Goal: Information Seeking & Learning: Compare options

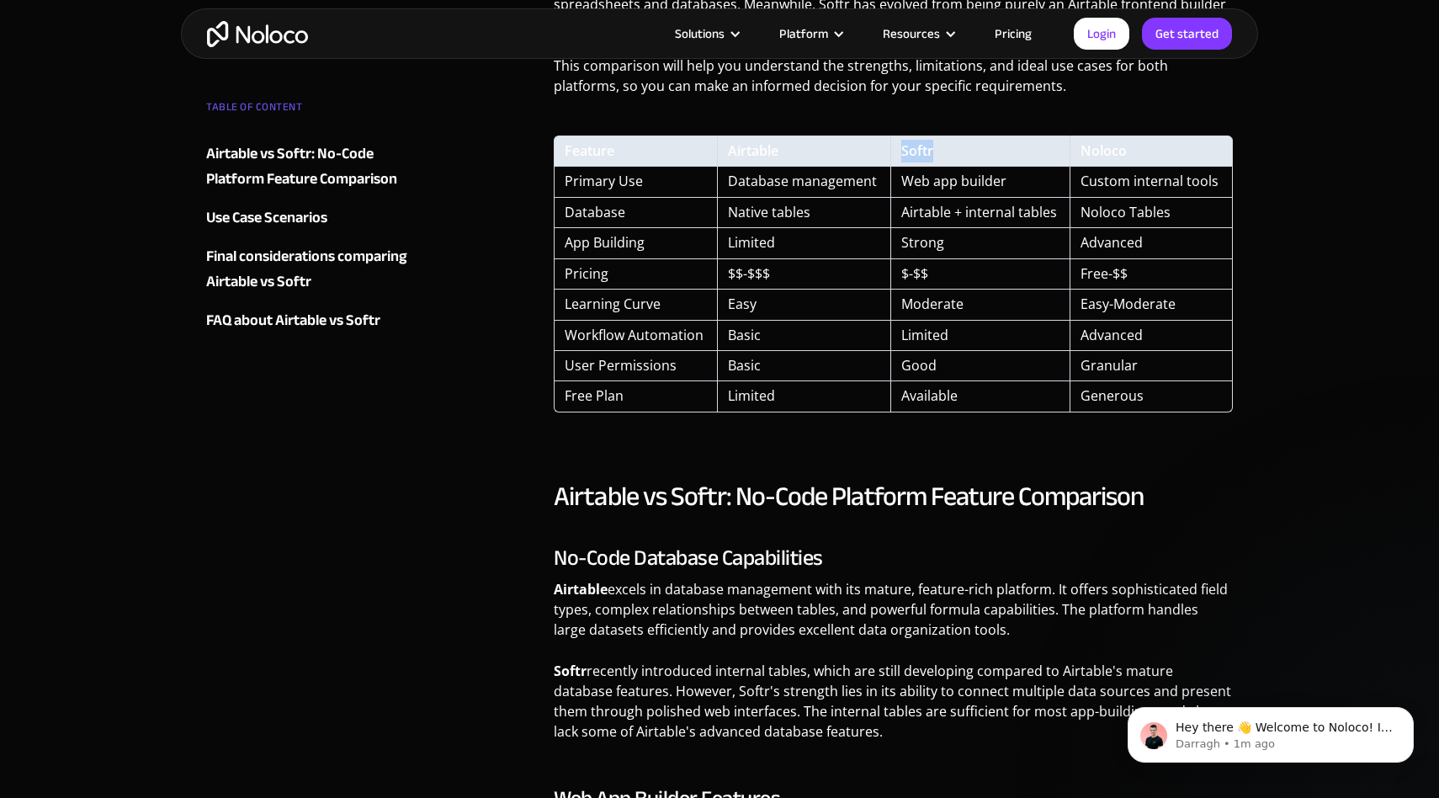
drag, startPoint x: 954, startPoint y: 145, endPoint x: 893, endPoint y: 146, distance: 61.4
click at [893, 146] on th "Softr" at bounding box center [980, 150] width 180 height 31
copy link "Softr"
click at [920, 150] on link "Softr" at bounding box center [917, 150] width 32 height 19
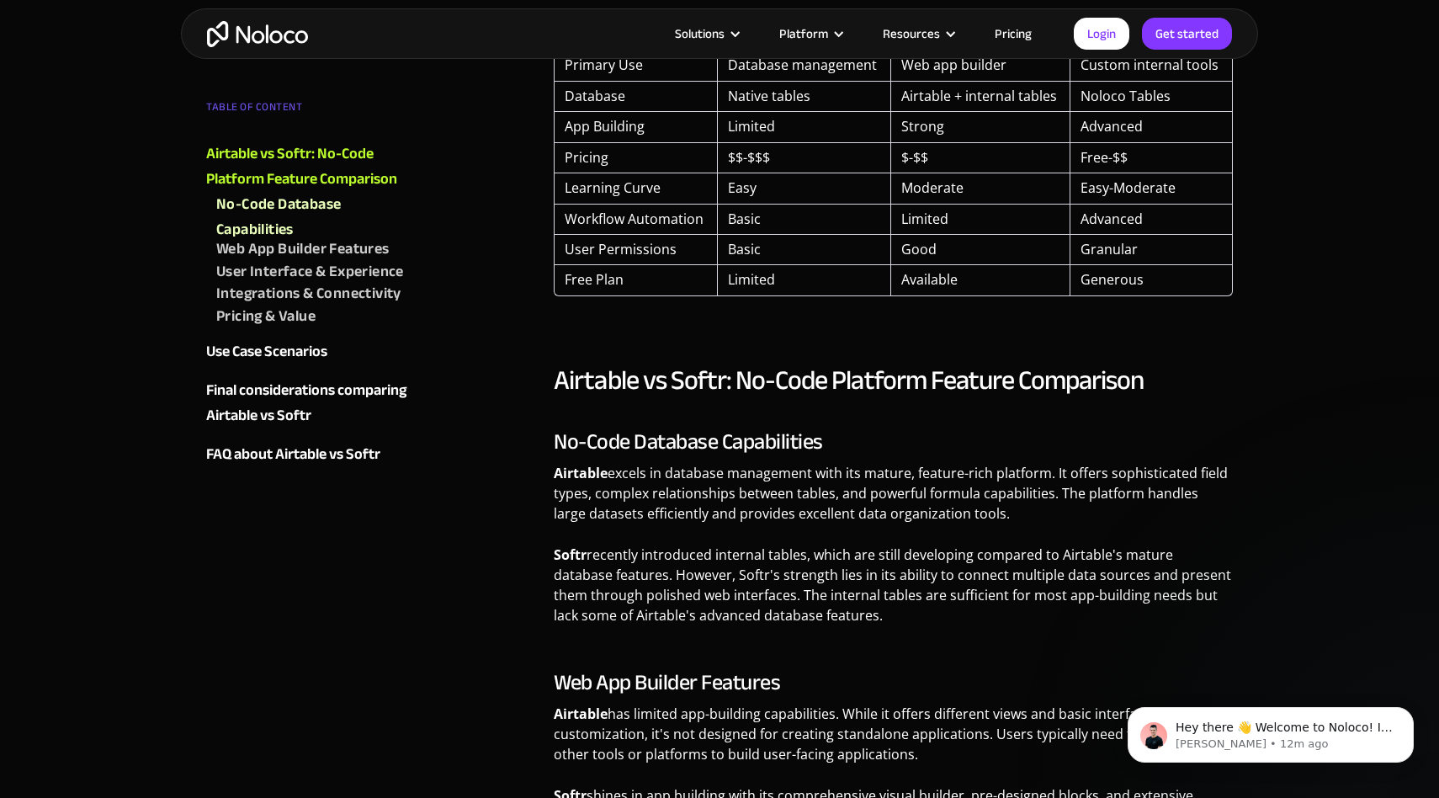
scroll to position [1095, 0]
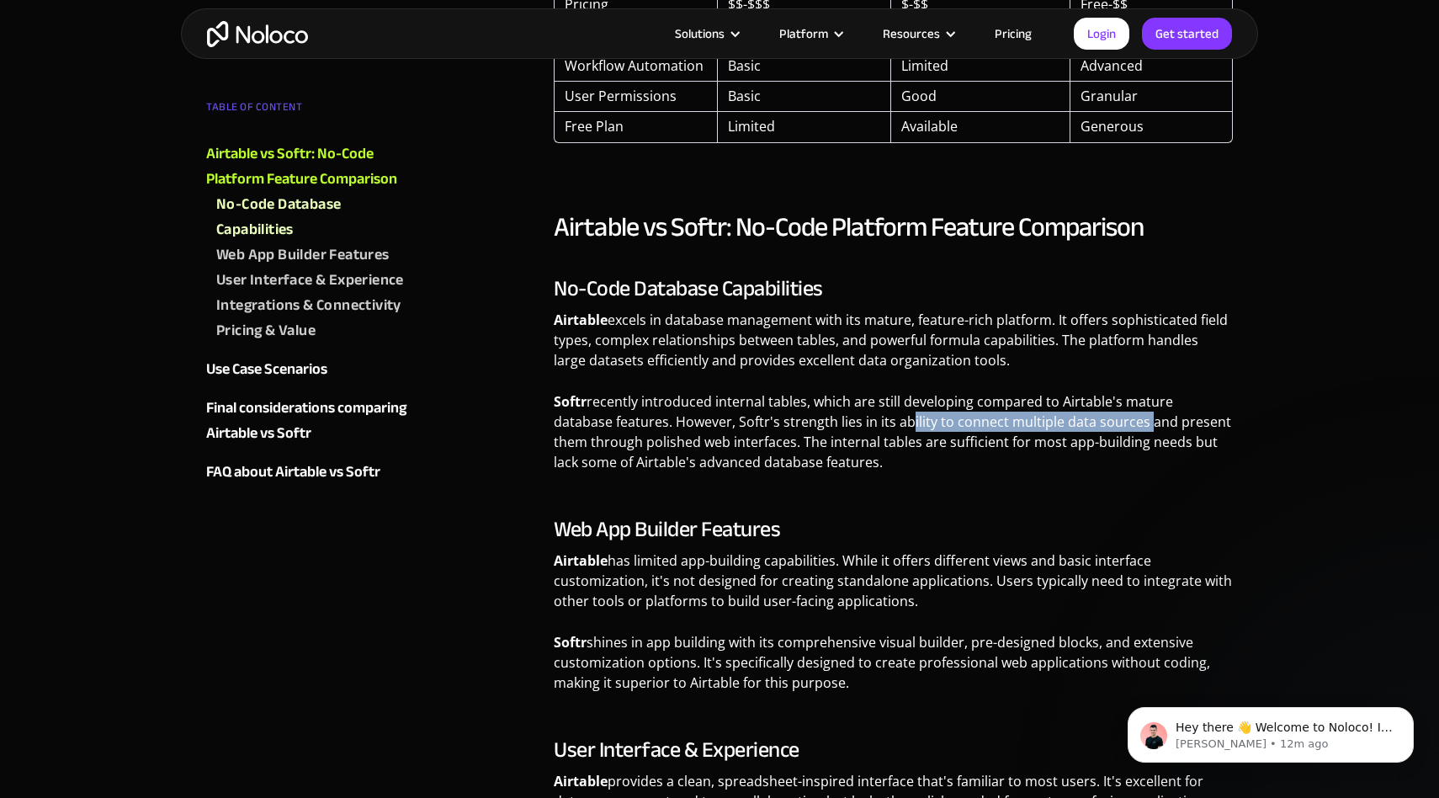
drag, startPoint x: 837, startPoint y: 421, endPoint x: 1078, endPoint y: 413, distance: 240.7
click at [1078, 413] on p "Softr recently introduced internal tables, which are still developing compared …" at bounding box center [893, 437] width 679 height 93
copy p "bility to connect multiple data sources"
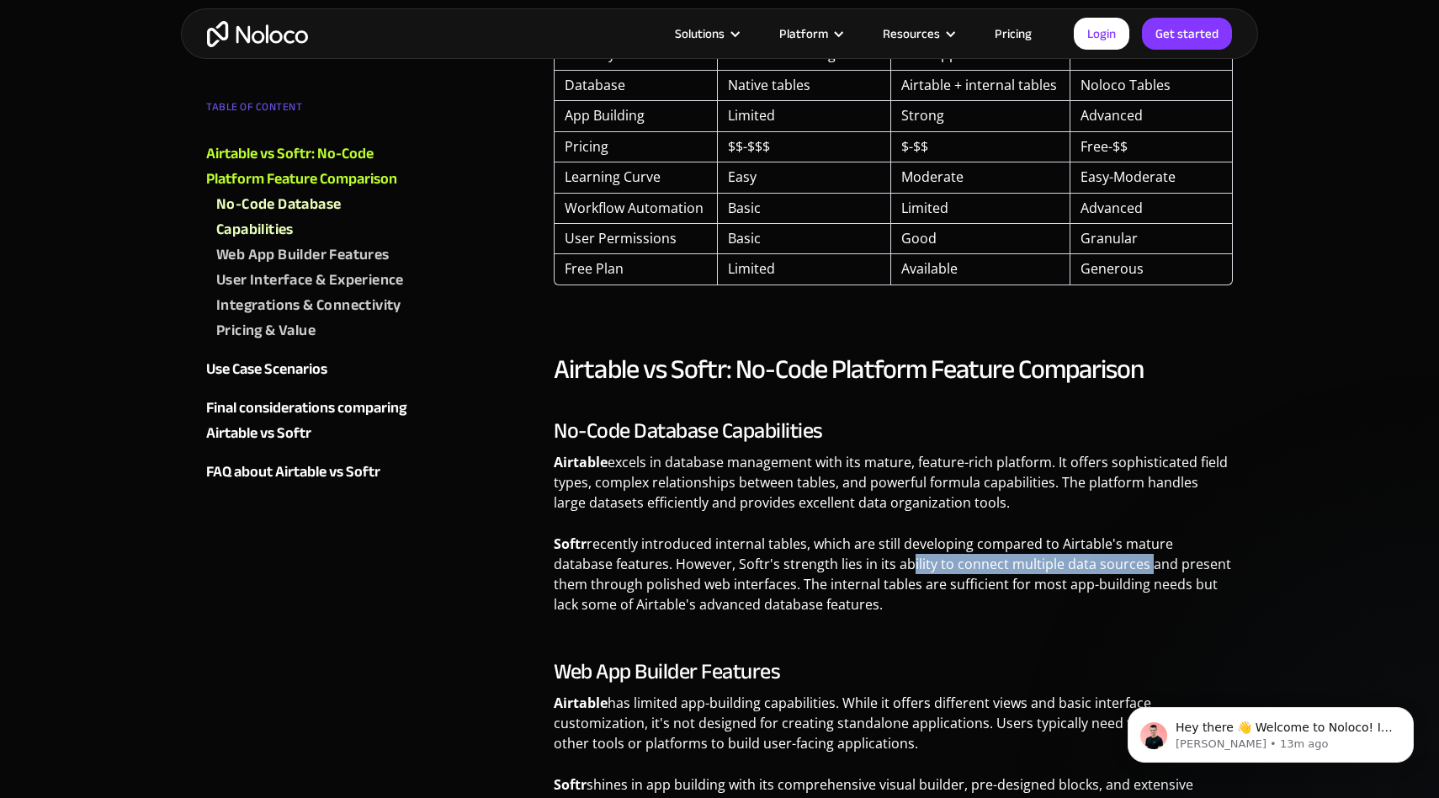
scroll to position [777, 0]
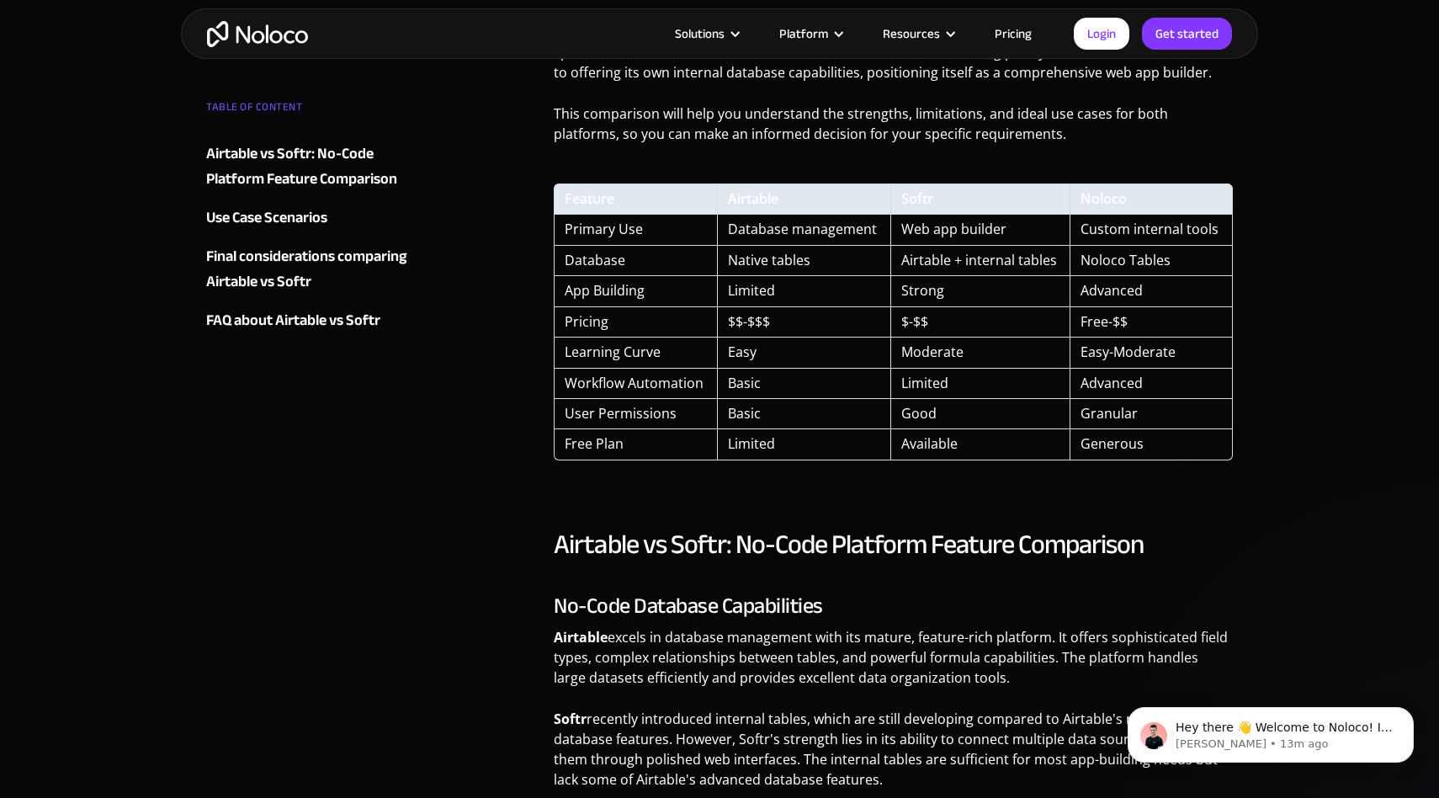
click at [963, 224] on td "Web app builder" at bounding box center [980, 230] width 180 height 30
copy tr "Web app builder"
